Goal: Information Seeking & Learning: Learn about a topic

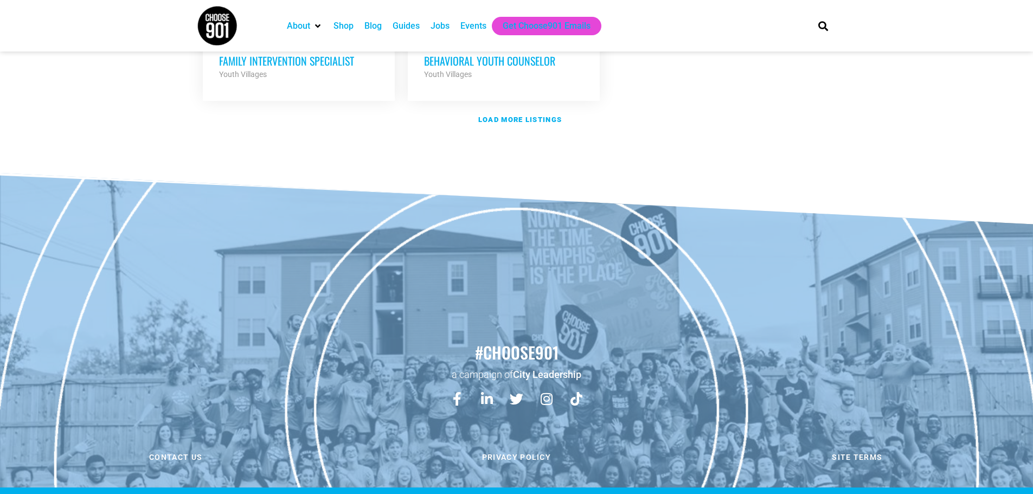
scroll to position [1465, 0]
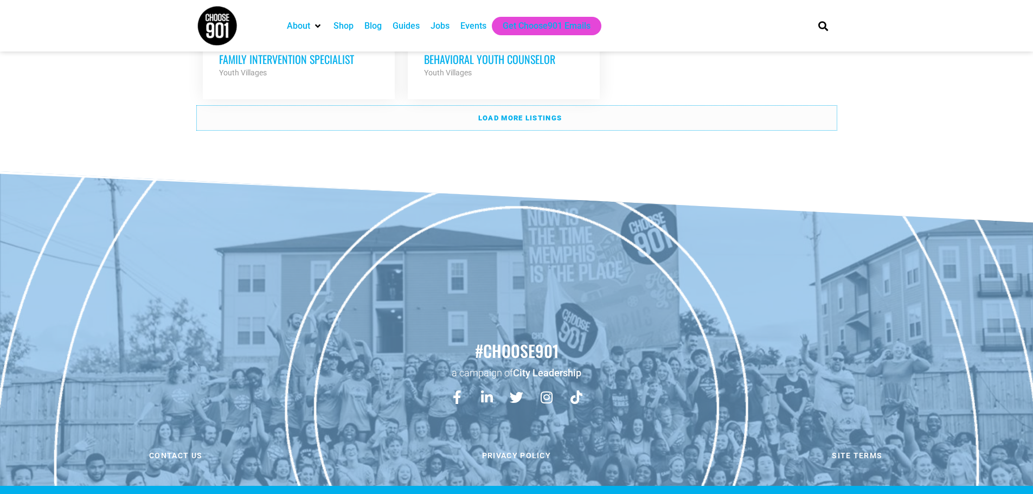
click at [516, 107] on link "Load more listings" at bounding box center [517, 118] width 640 height 25
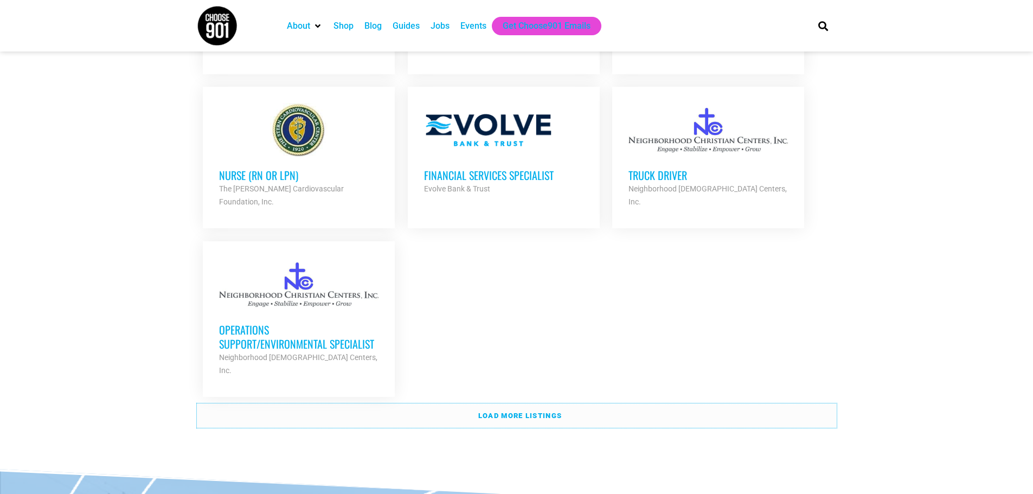
scroll to position [2282, 0]
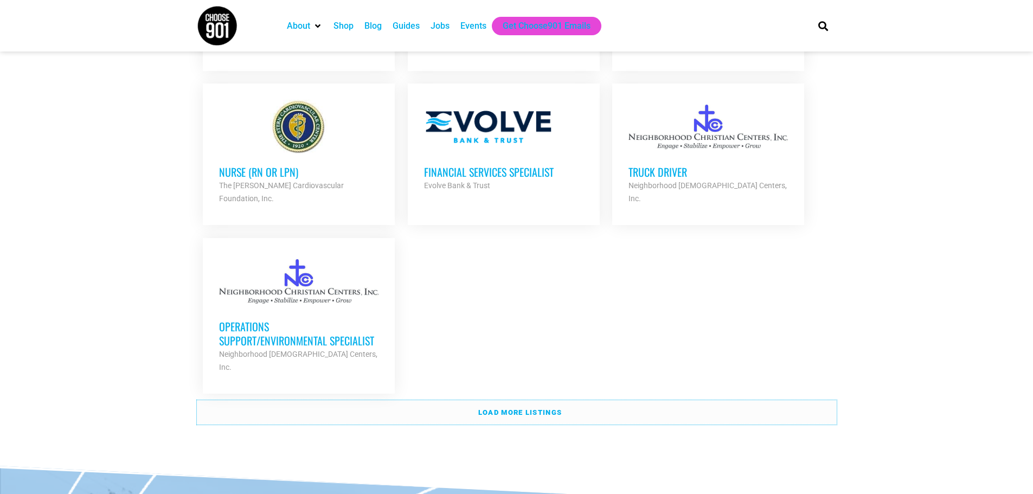
click at [525, 408] on strong "Load more listings" at bounding box center [520, 412] width 84 height 8
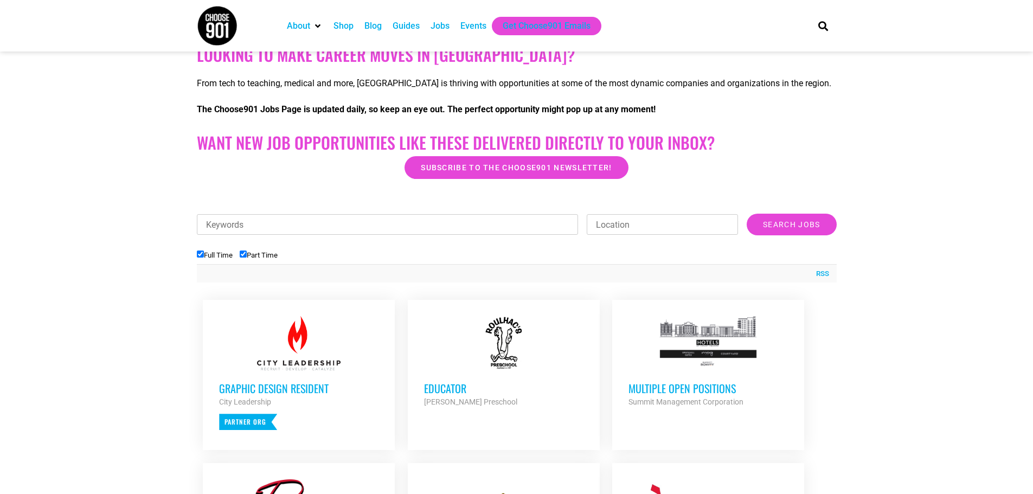
scroll to position [0, 0]
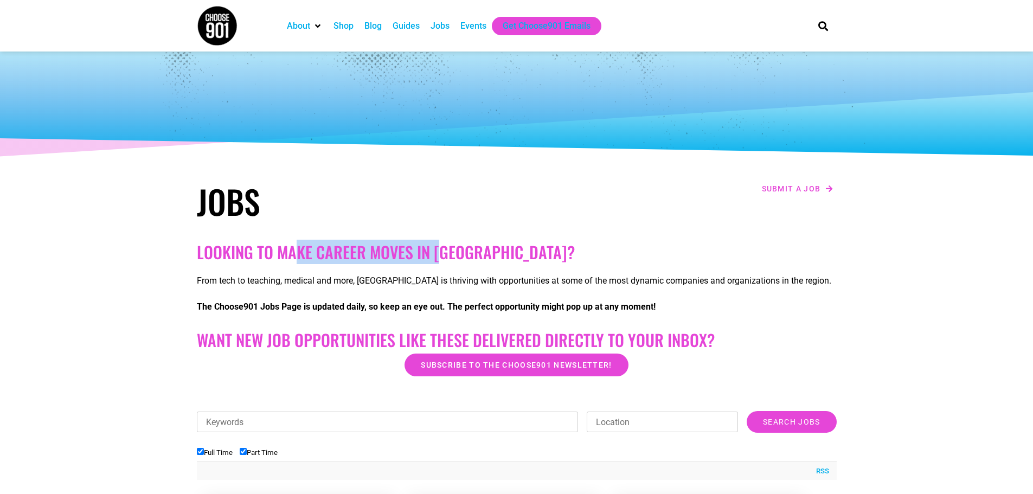
drag, startPoint x: 298, startPoint y: 254, endPoint x: 441, endPoint y: 254, distance: 143.7
click at [441, 254] on h2 "Looking to make career moves in [GEOGRAPHIC_DATA]?" at bounding box center [517, 252] width 640 height 20
click at [443, 254] on h2 "Looking to make career moves in [GEOGRAPHIC_DATA]?" at bounding box center [517, 252] width 640 height 20
drag, startPoint x: 408, startPoint y: 252, endPoint x: 281, endPoint y: 257, distance: 127.5
click at [281, 256] on h2 "Looking to make career moves in [GEOGRAPHIC_DATA]?" at bounding box center [517, 252] width 640 height 20
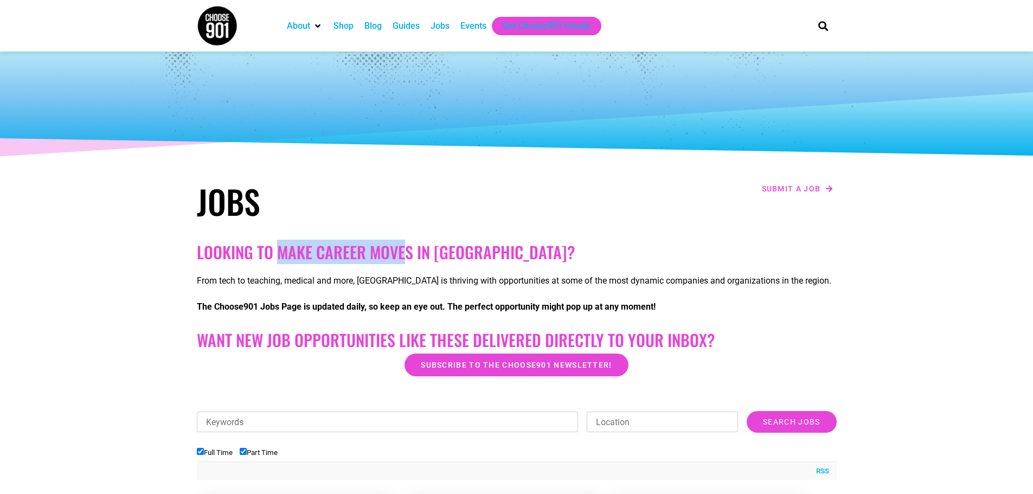
click at [280, 257] on h2 "Looking to make career moves in [GEOGRAPHIC_DATA]?" at bounding box center [517, 252] width 640 height 20
drag, startPoint x: 280, startPoint y: 257, endPoint x: 421, endPoint y: 247, distance: 140.8
click at [421, 247] on h2 "Looking to make career moves in [GEOGRAPHIC_DATA]?" at bounding box center [517, 252] width 640 height 20
drag, startPoint x: 380, startPoint y: 251, endPoint x: 336, endPoint y: 253, distance: 44.5
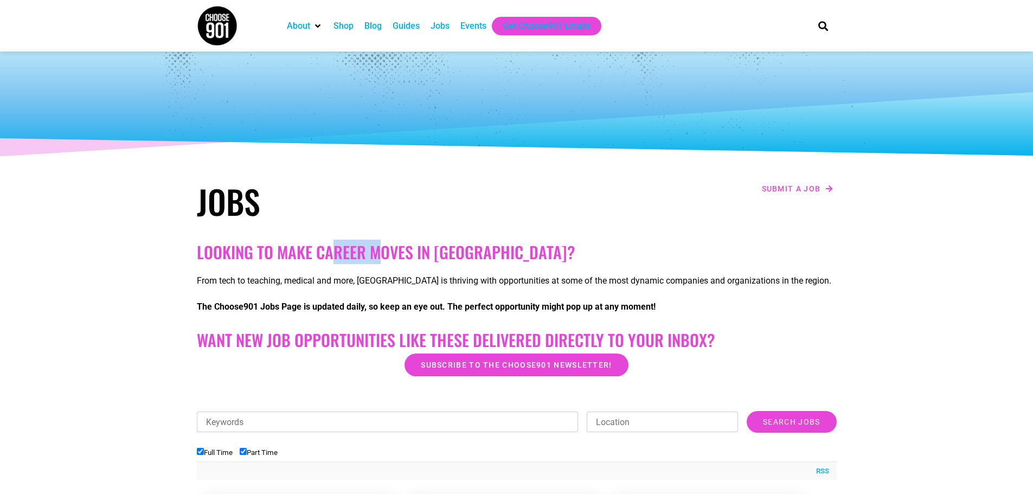
click at [336, 253] on h2 "Looking to make career moves in [GEOGRAPHIC_DATA]?" at bounding box center [517, 252] width 640 height 20
drag, startPoint x: 336, startPoint y: 253, endPoint x: 365, endPoint y: 256, distance: 30.1
click at [365, 256] on h2 "Looking to make career moves in [GEOGRAPHIC_DATA]?" at bounding box center [517, 252] width 640 height 20
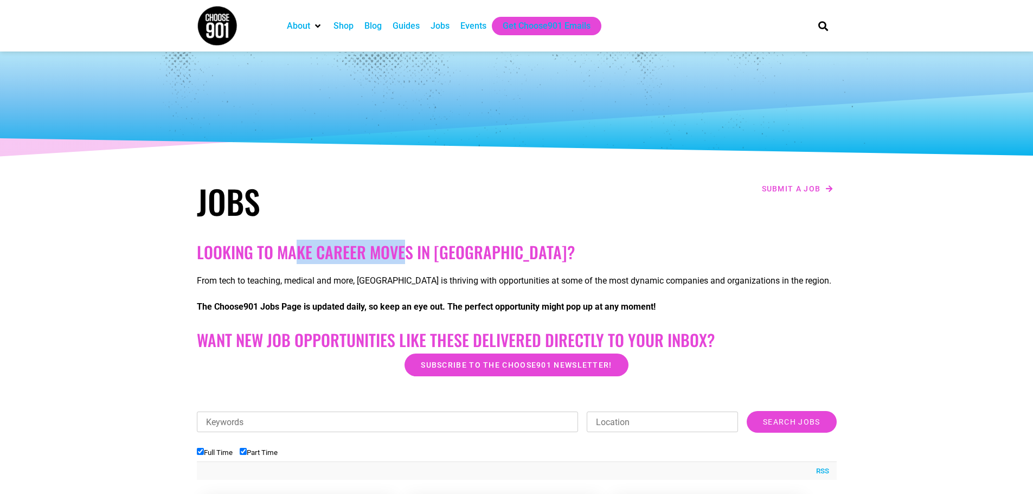
drag, startPoint x: 402, startPoint y: 254, endPoint x: 291, endPoint y: 257, distance: 111.2
click at [291, 257] on h2 "Looking to make career moves in [GEOGRAPHIC_DATA]?" at bounding box center [517, 252] width 640 height 20
click at [431, 259] on h2 "Looking to make career moves in [GEOGRAPHIC_DATA]?" at bounding box center [517, 252] width 640 height 20
drag, startPoint x: 436, startPoint y: 253, endPoint x: 267, endPoint y: 261, distance: 169.3
click at [267, 261] on h2 "Looking to make career moves in [GEOGRAPHIC_DATA]?" at bounding box center [517, 252] width 640 height 20
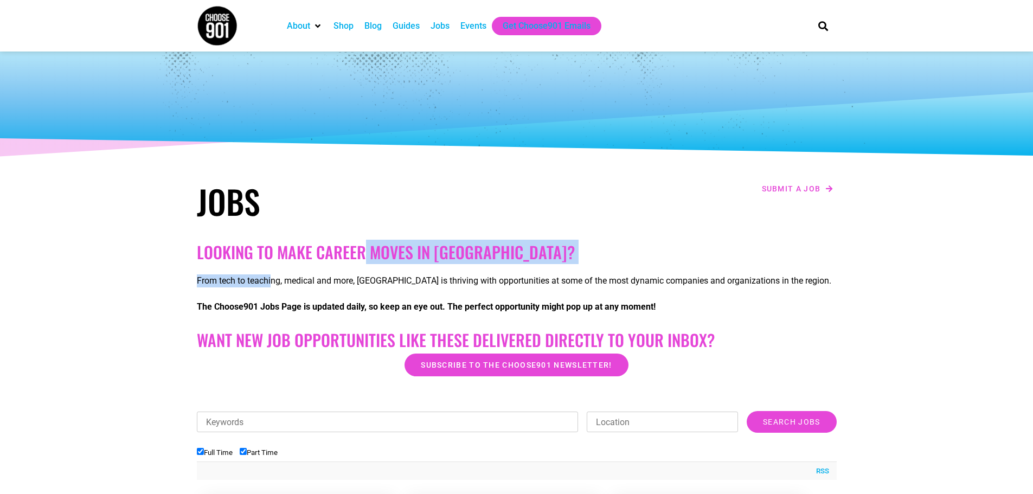
drag, startPoint x: 273, startPoint y: 265, endPoint x: 406, endPoint y: 252, distance: 134.0
click at [459, 251] on h2 "Looking to make career moves in [GEOGRAPHIC_DATA]?" at bounding box center [517, 252] width 640 height 20
drag, startPoint x: 459, startPoint y: 251, endPoint x: 320, endPoint y: 251, distance: 138.3
click at [320, 251] on h2 "Looking to make career moves in [GEOGRAPHIC_DATA]?" at bounding box center [517, 252] width 640 height 20
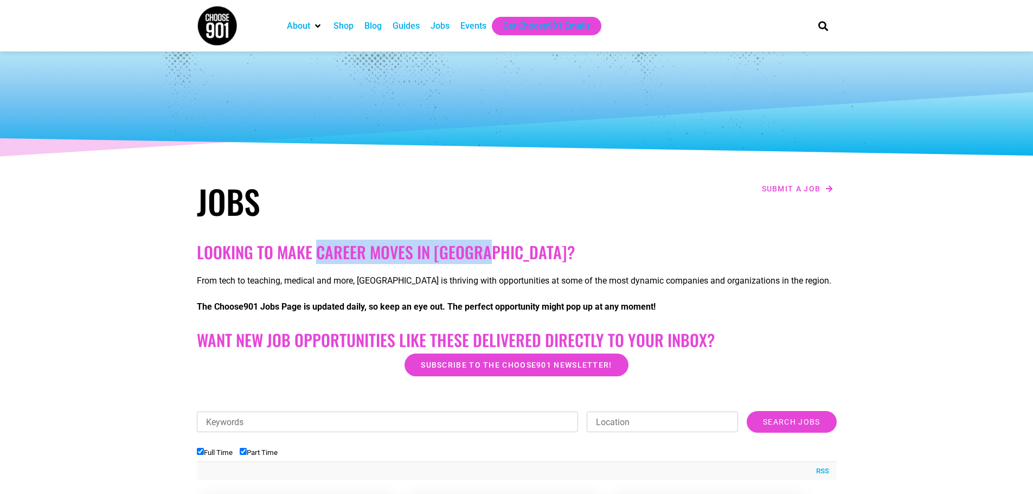
click at [320, 251] on h2 "Looking to make career moves in [GEOGRAPHIC_DATA]?" at bounding box center [517, 252] width 640 height 20
drag, startPoint x: 279, startPoint y: 245, endPoint x: 411, endPoint y: 247, distance: 131.8
click at [389, 245] on h2 "Looking to make career moves in [GEOGRAPHIC_DATA]?" at bounding box center [517, 252] width 640 height 20
drag, startPoint x: 411, startPoint y: 247, endPoint x: 319, endPoint y: 247, distance: 92.2
click at [406, 247] on h2 "Looking to make career moves in [GEOGRAPHIC_DATA]?" at bounding box center [517, 252] width 640 height 20
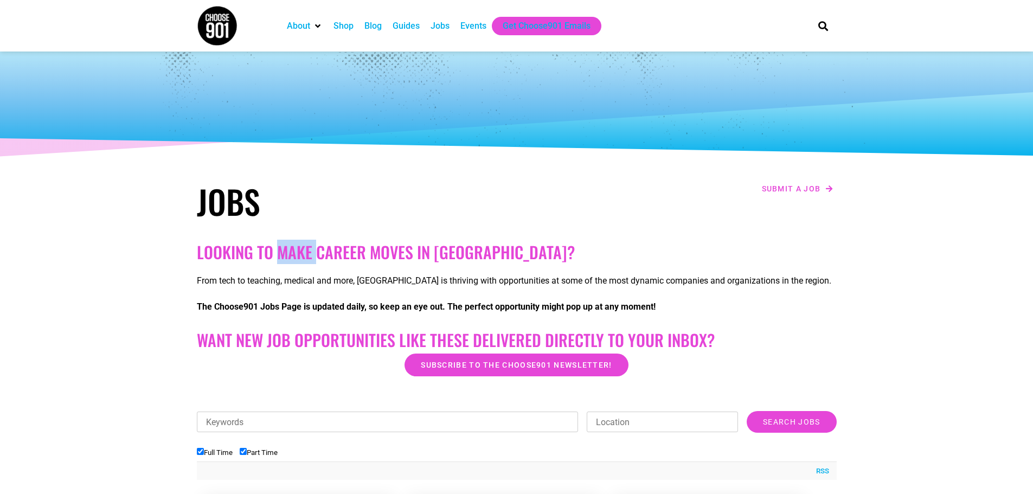
drag, startPoint x: 319, startPoint y: 247, endPoint x: 275, endPoint y: 247, distance: 43.4
click at [276, 247] on h2 "Looking to make career moves in [GEOGRAPHIC_DATA]?" at bounding box center [517, 252] width 640 height 20
drag, startPoint x: 269, startPoint y: 247, endPoint x: 371, endPoint y: 247, distance: 102.5
click at [363, 247] on h2 "Looking to make career moves in [GEOGRAPHIC_DATA]?" at bounding box center [517, 252] width 640 height 20
drag, startPoint x: 420, startPoint y: 253, endPoint x: 392, endPoint y: 253, distance: 28.2
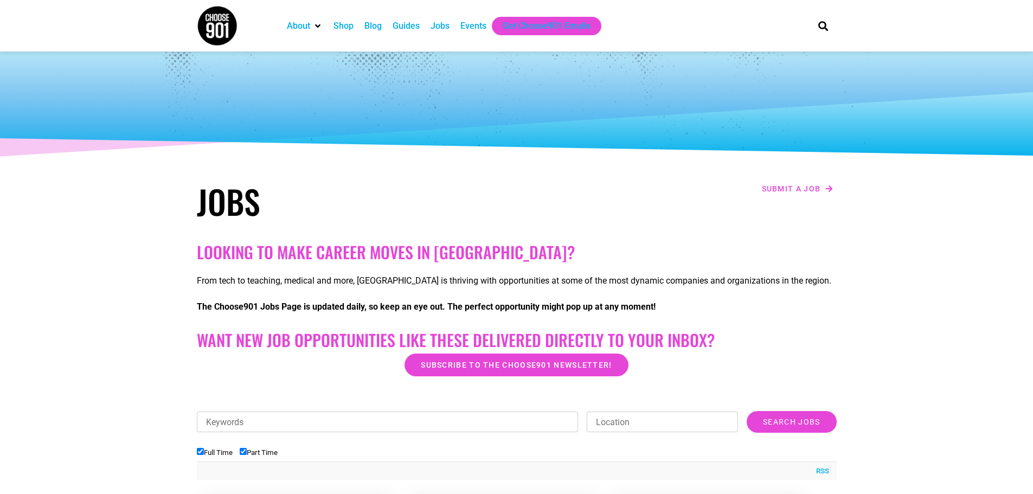
click at [410, 253] on h2 "Looking to make career moves in [GEOGRAPHIC_DATA]?" at bounding box center [517, 252] width 640 height 20
drag, startPoint x: 330, startPoint y: 253, endPoint x: 316, endPoint y: 254, distance: 14.1
click at [319, 254] on h2 "Looking to make career moves in [GEOGRAPHIC_DATA]?" at bounding box center [517, 252] width 640 height 20
click at [395, 258] on h2 "Looking to make career moves in [GEOGRAPHIC_DATA]?" at bounding box center [517, 252] width 640 height 20
drag, startPoint x: 393, startPoint y: 287, endPoint x: 317, endPoint y: 296, distance: 76.3
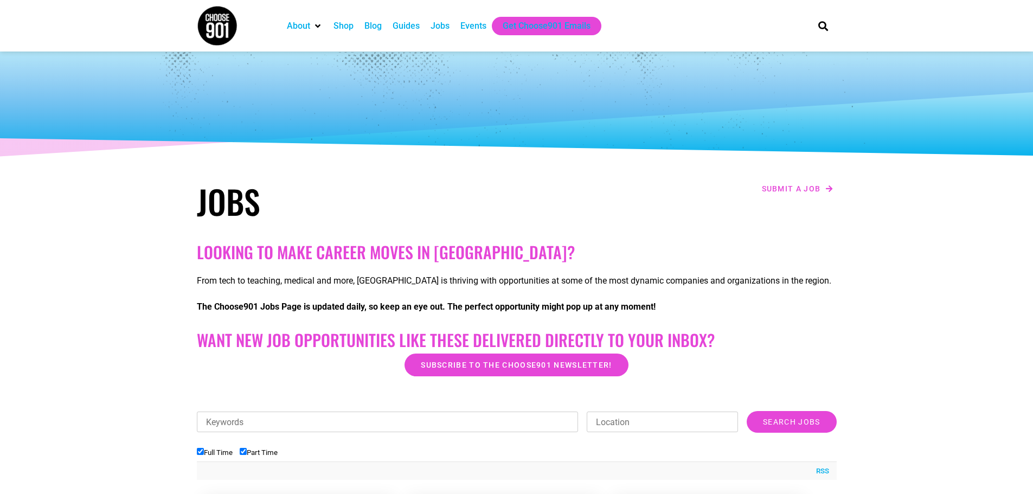
click at [379, 292] on div "From tech to teaching, medical and more, [GEOGRAPHIC_DATA] is thriving with opp…" at bounding box center [517, 296] width 640 height 61
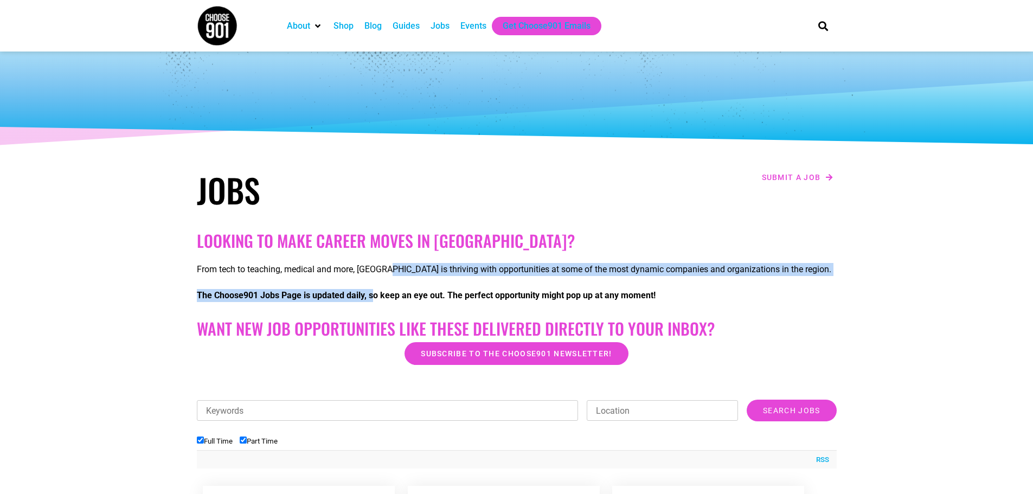
scroll to position [14, 0]
